Goal: Task Accomplishment & Management: Complete application form

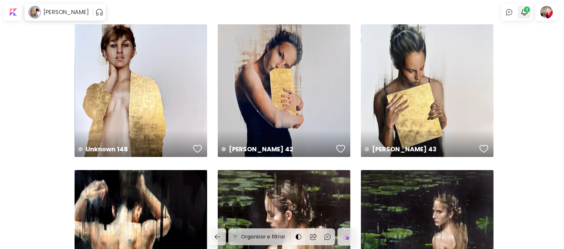
click at [529, 10] on span "1" at bounding box center [527, 10] width 6 height 6
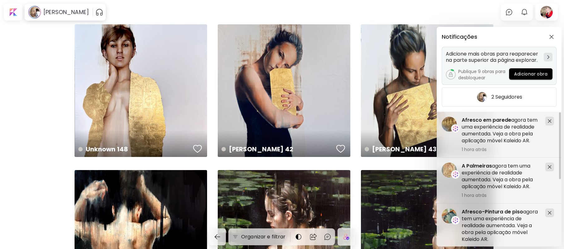
click at [546, 61] on div at bounding box center [548, 57] width 9 height 9
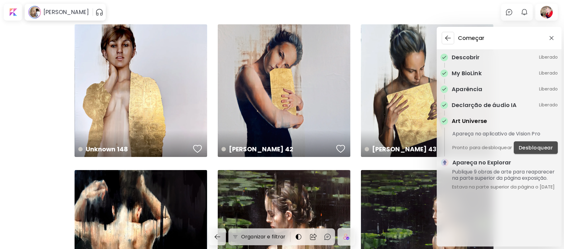
click at [534, 148] on span "Desbloquear" at bounding box center [536, 147] width 34 height 7
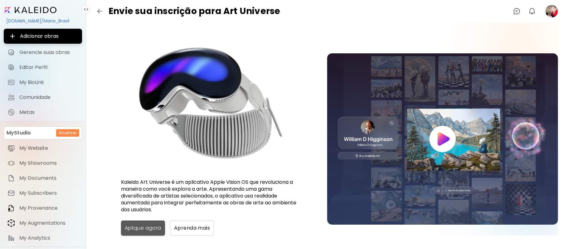
click at [145, 230] on span "Aplique agora" at bounding box center [143, 227] width 36 height 7
